Goal: Transaction & Acquisition: Book appointment/travel/reservation

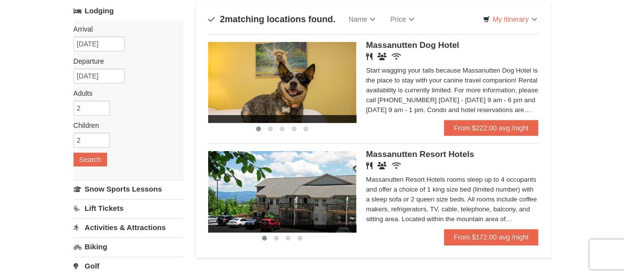
scroll to position [49, 0]
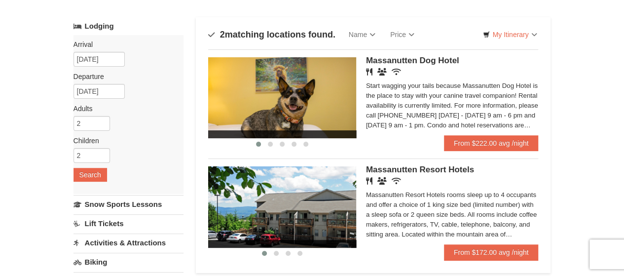
click at [300, 190] on img at bounding box center [282, 206] width 148 height 81
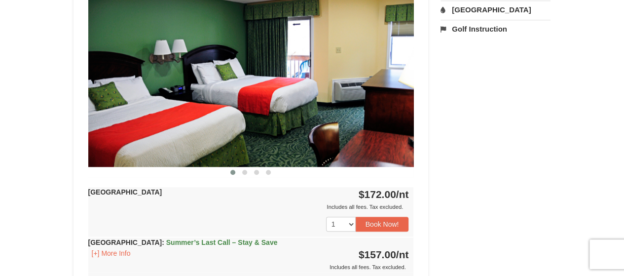
scroll to position [395, 0]
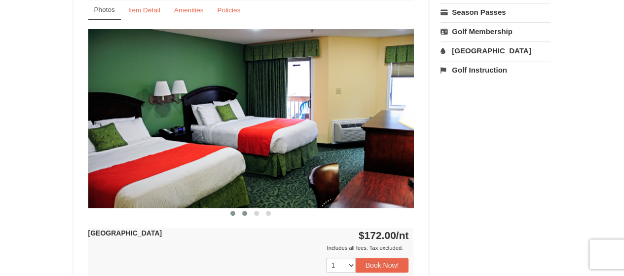
click at [246, 214] on span at bounding box center [244, 213] width 5 height 5
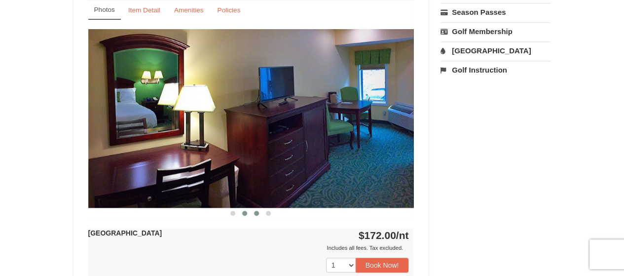
click at [258, 214] on span at bounding box center [256, 213] width 5 height 5
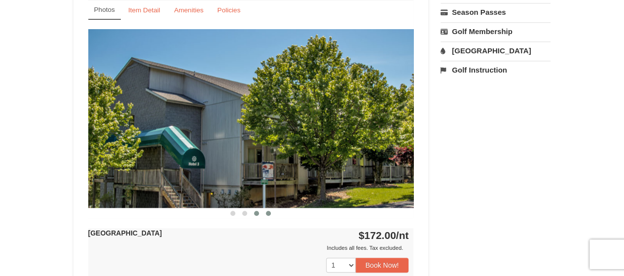
click at [269, 214] on span at bounding box center [268, 213] width 5 height 5
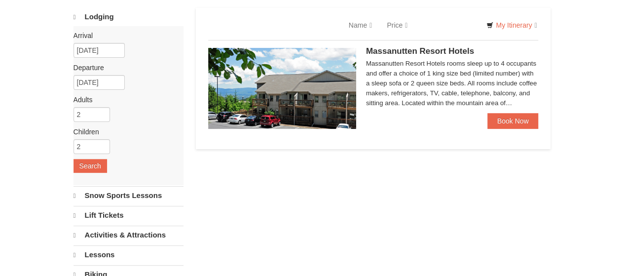
select select "9"
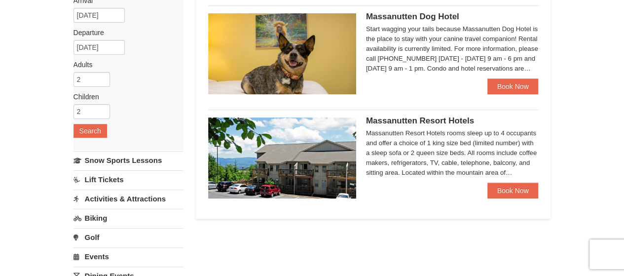
scroll to position [109, 0]
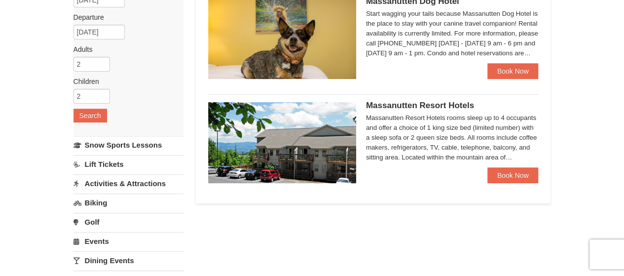
click at [292, 44] on img at bounding box center [282, 38] width 148 height 81
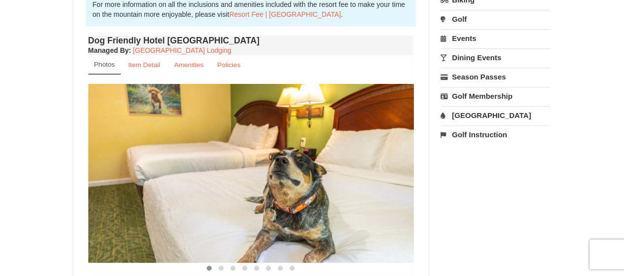
scroll to position [345, 0]
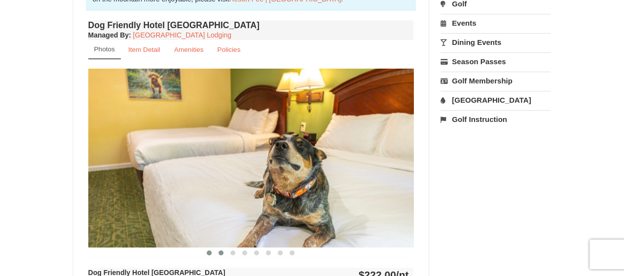
click at [222, 251] on span at bounding box center [221, 252] width 5 height 5
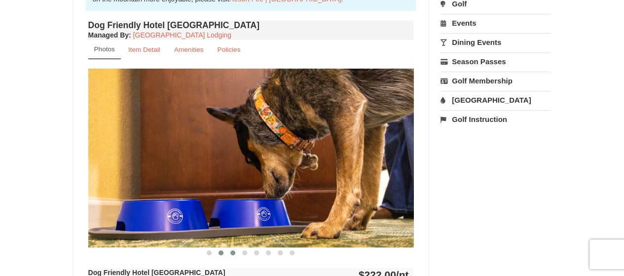
click at [231, 252] on span at bounding box center [232, 252] width 5 height 5
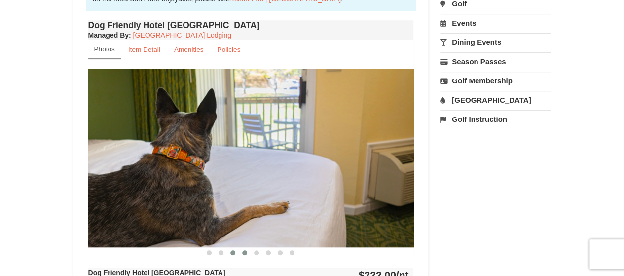
click at [242, 253] on button at bounding box center [245, 253] width 12 height 10
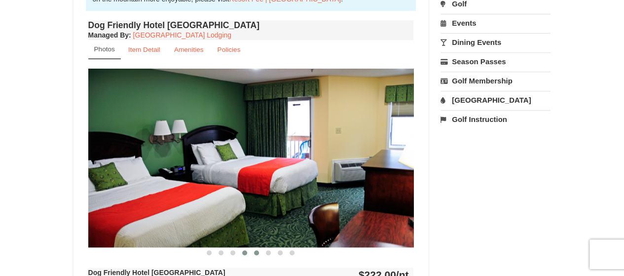
click at [258, 251] on span at bounding box center [256, 252] width 5 height 5
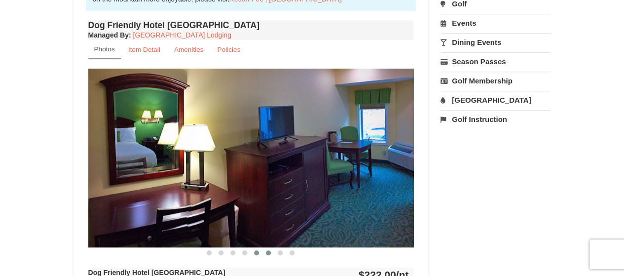
click at [268, 253] on span at bounding box center [268, 252] width 5 height 5
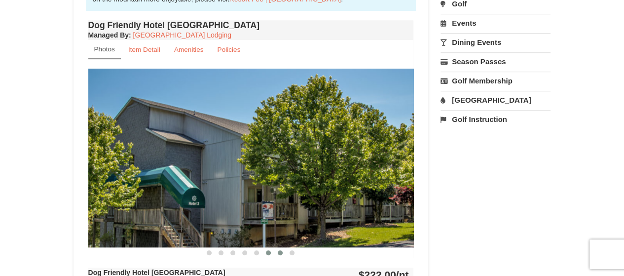
click at [279, 252] on span at bounding box center [280, 252] width 5 height 5
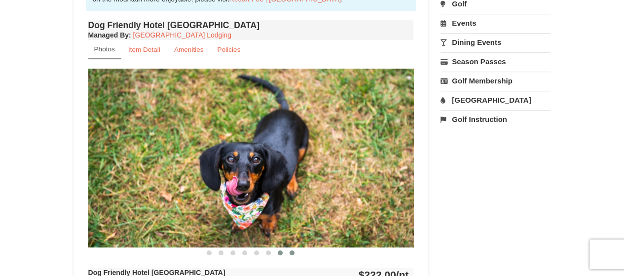
click at [293, 252] on span at bounding box center [292, 252] width 5 height 5
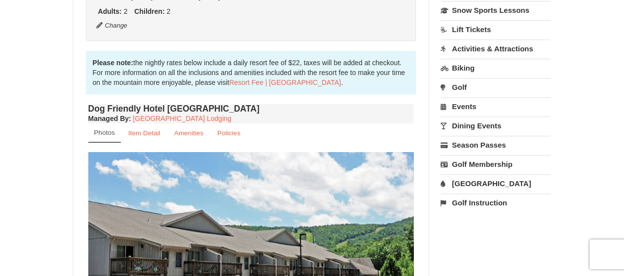
scroll to position [148, 0]
